Goal: Task Accomplishment & Management: Use online tool/utility

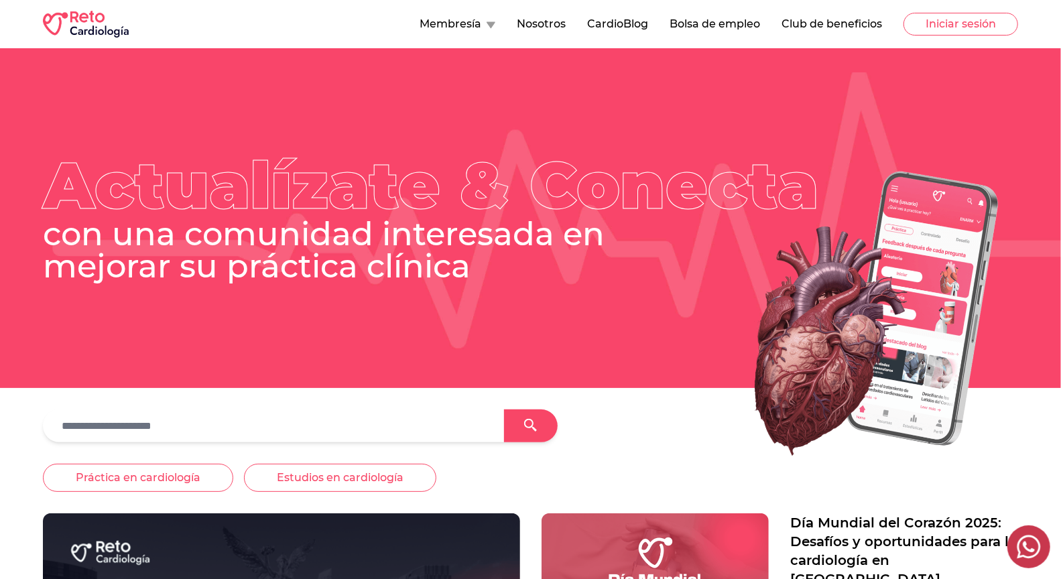
click at [695, 24] on button "Bolsa de empleo" at bounding box center [715, 24] width 91 height 16
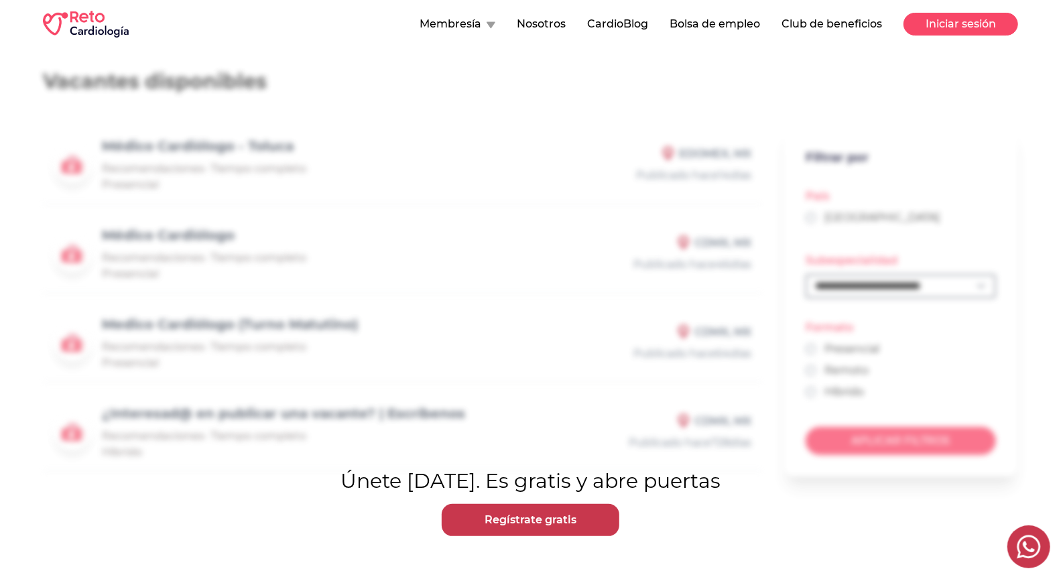
click at [931, 27] on button "Iniciar sesión" at bounding box center [961, 24] width 115 height 23
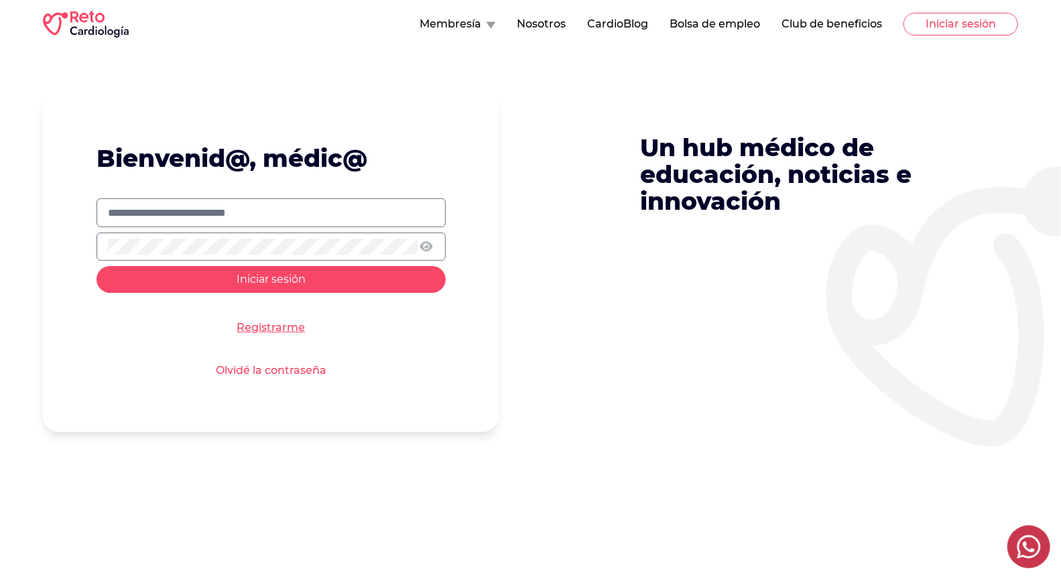
click at [383, 209] on input "text" at bounding box center [271, 213] width 326 height 16
type input "**********"
click at [97, 266] on button "Iniciar sesión" at bounding box center [271, 279] width 349 height 27
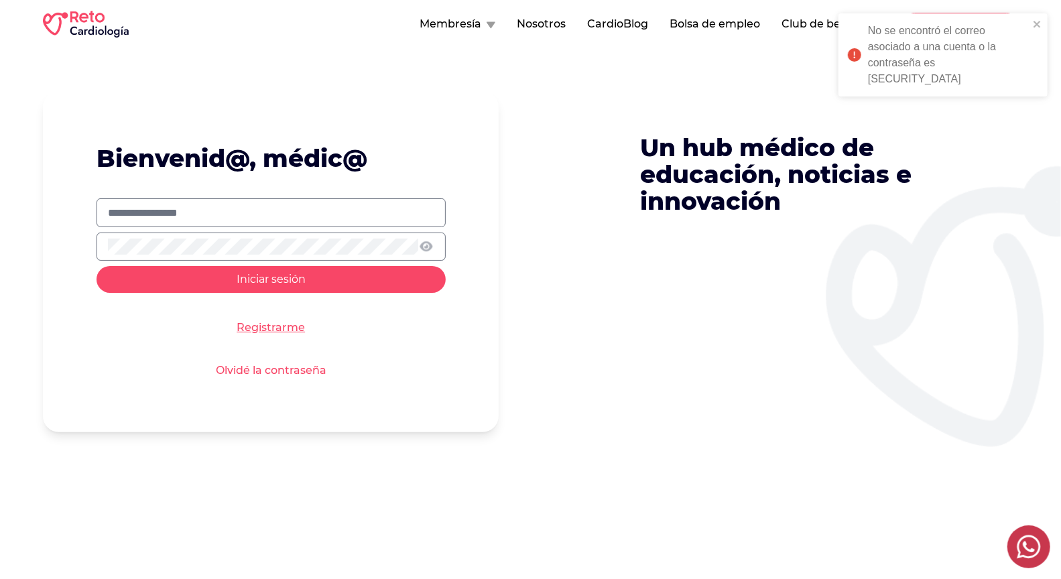
click at [260, 281] on span "Iniciar sesión" at bounding box center [271, 279] width 69 height 13
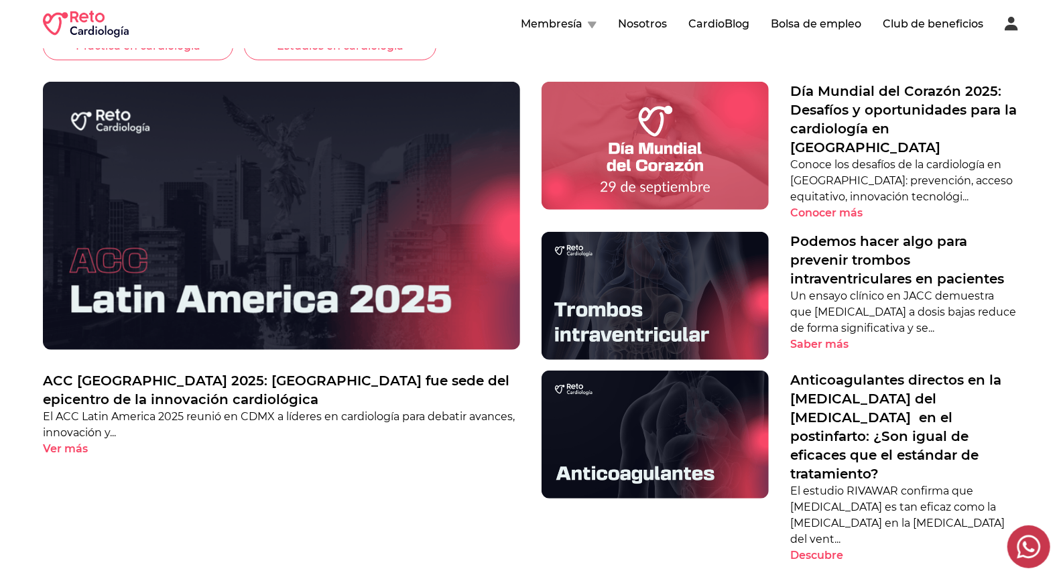
scroll to position [56, 0]
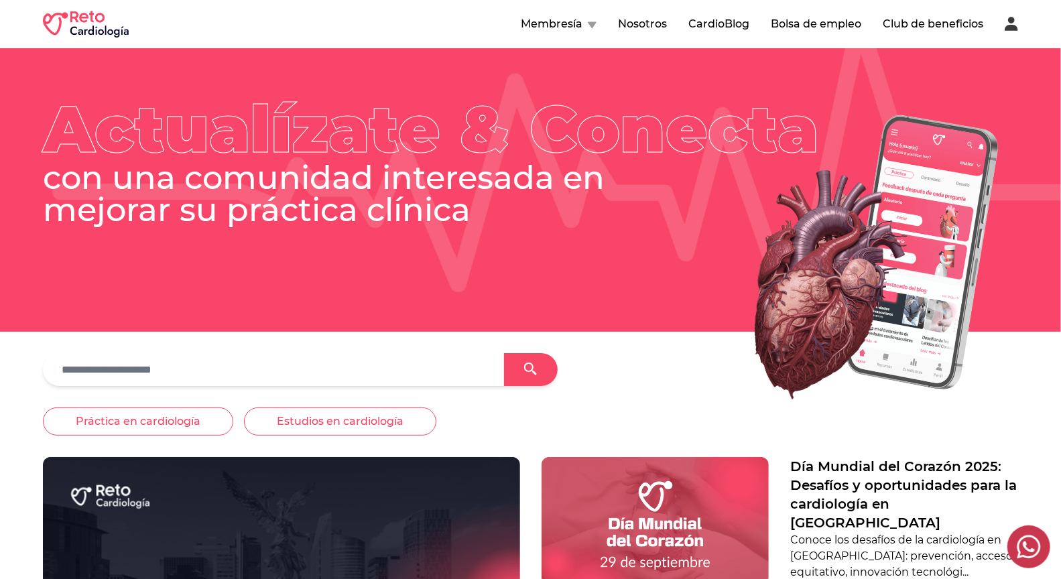
click at [797, 24] on button "Bolsa de empleo" at bounding box center [816, 24] width 91 height 16
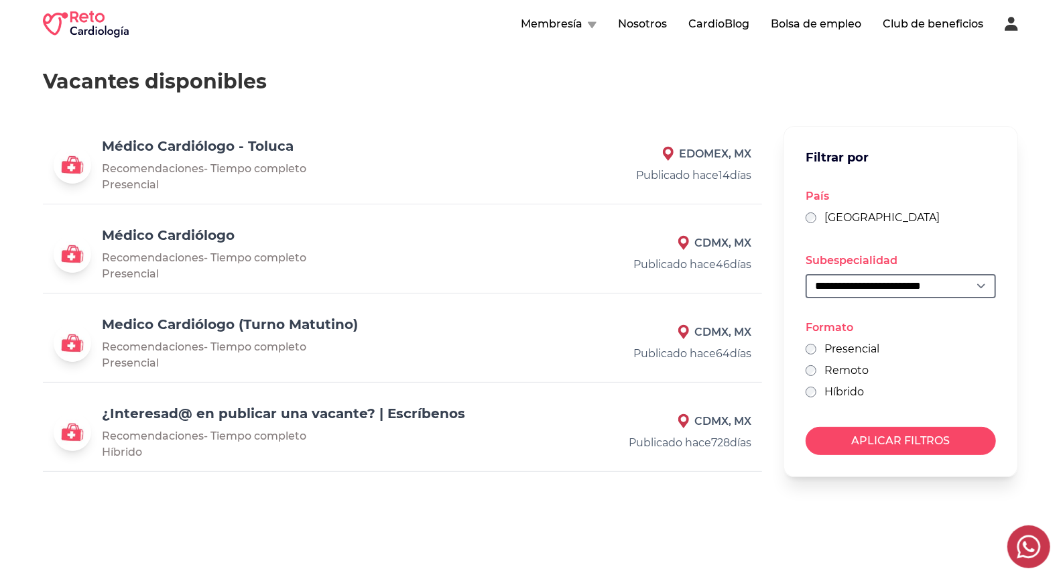
click at [237, 145] on link "Médico Cardiólogo - Toluca" at bounding box center [198, 146] width 192 height 16
click at [215, 239] on link "Médico Cardiólogo" at bounding box center [168, 235] width 133 height 16
click at [260, 324] on link "Medico Cardiólogo (Turno Matutino)" at bounding box center [230, 324] width 256 height 16
